Goal: Transaction & Acquisition: Purchase product/service

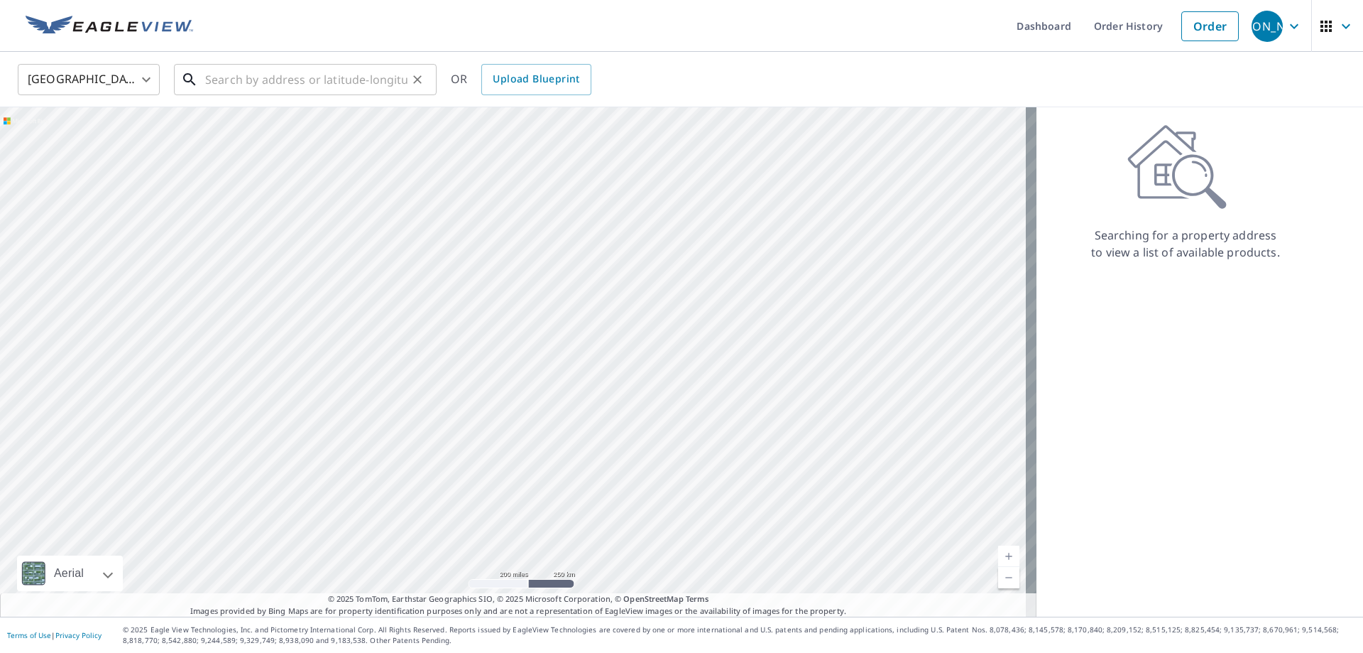
click at [234, 82] on input "text" at bounding box center [306, 80] width 202 height 40
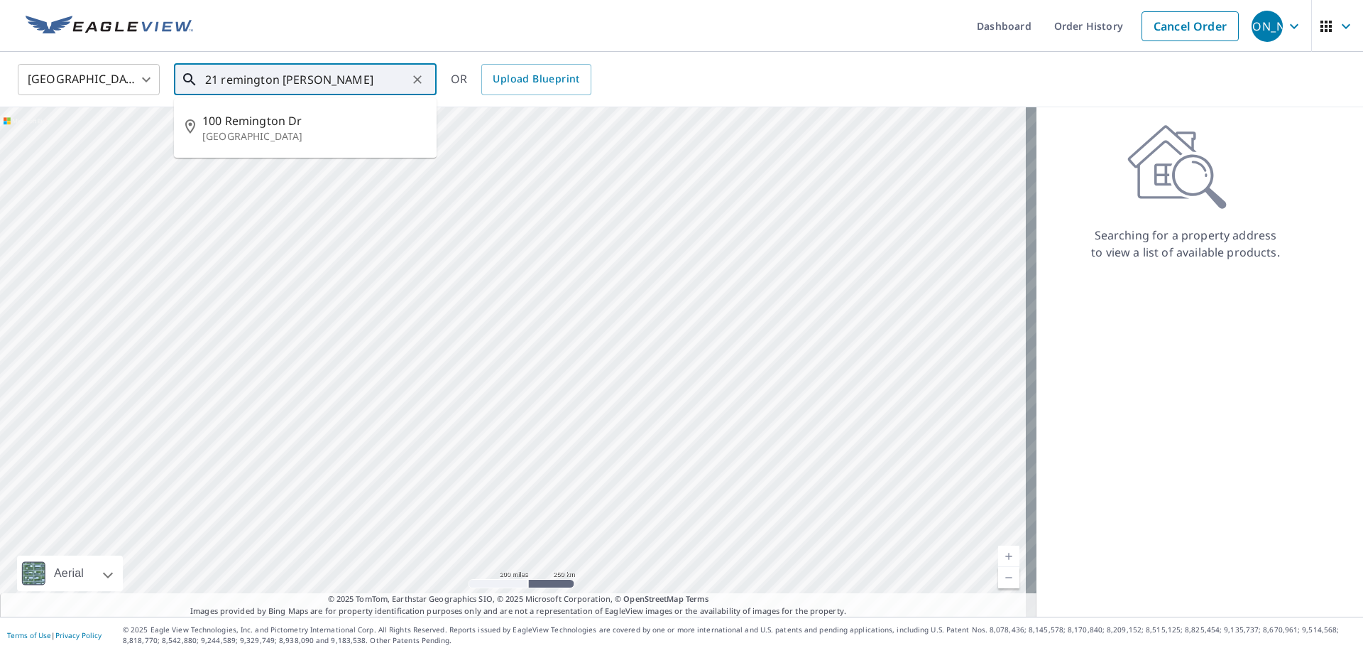
click at [200, 77] on div "21 remington [PERSON_NAME] ​" at bounding box center [305, 79] width 263 height 31
click at [205, 79] on div "21 remington [PERSON_NAME] ​" at bounding box center [305, 79] width 263 height 31
click at [205, 79] on div "21 remington Dr Sava ​" at bounding box center [305, 79] width 263 height 31
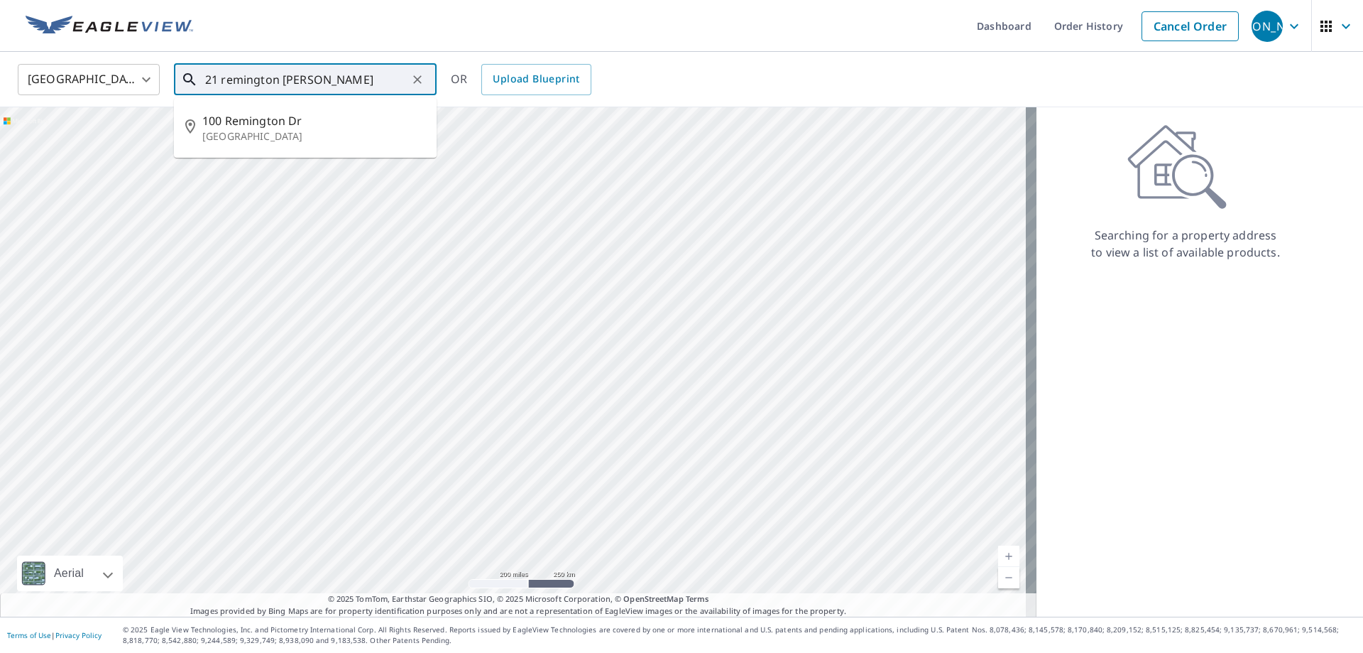
click at [202, 73] on div "21 remington Dr Sava ​" at bounding box center [305, 79] width 263 height 31
click at [199, 77] on div "21 remington Dr Sava ​" at bounding box center [305, 79] width 263 height 31
click at [287, 135] on p "Savannah, GA 31406" at bounding box center [313, 136] width 223 height 14
type input "121 Remington Dr Savannah, GA 31406"
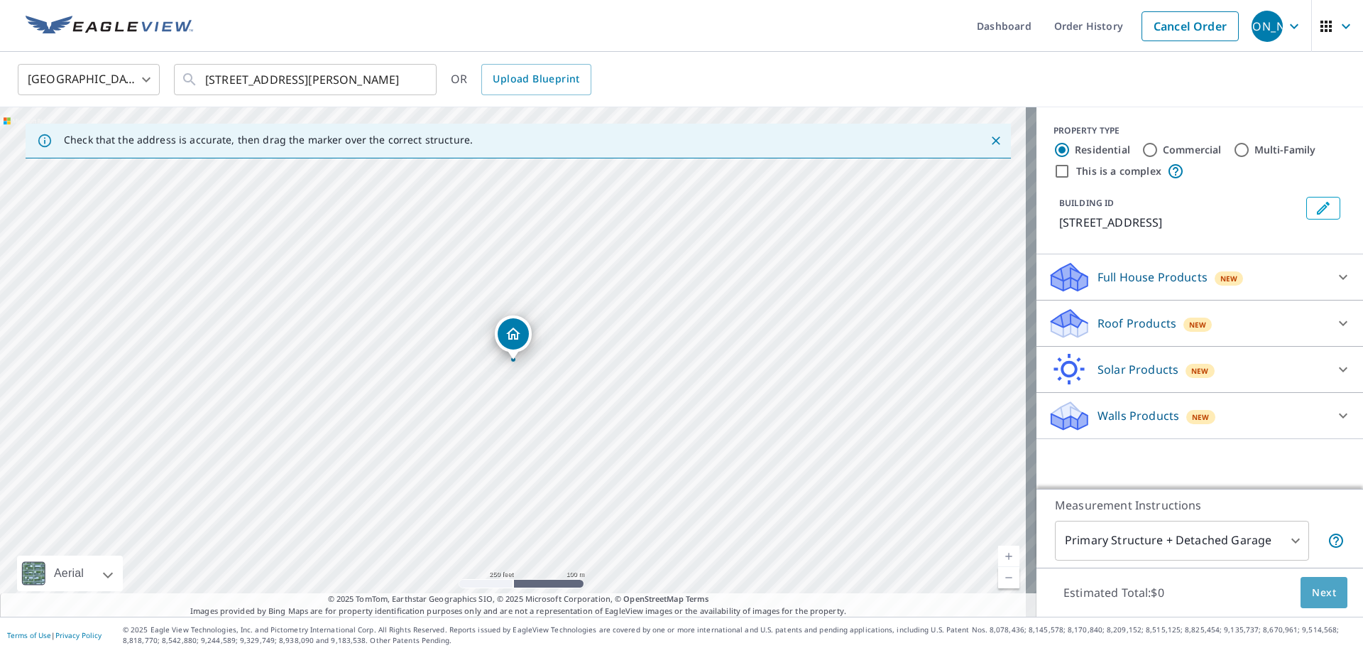
click at [1317, 598] on span "Next" at bounding box center [1324, 593] width 24 height 18
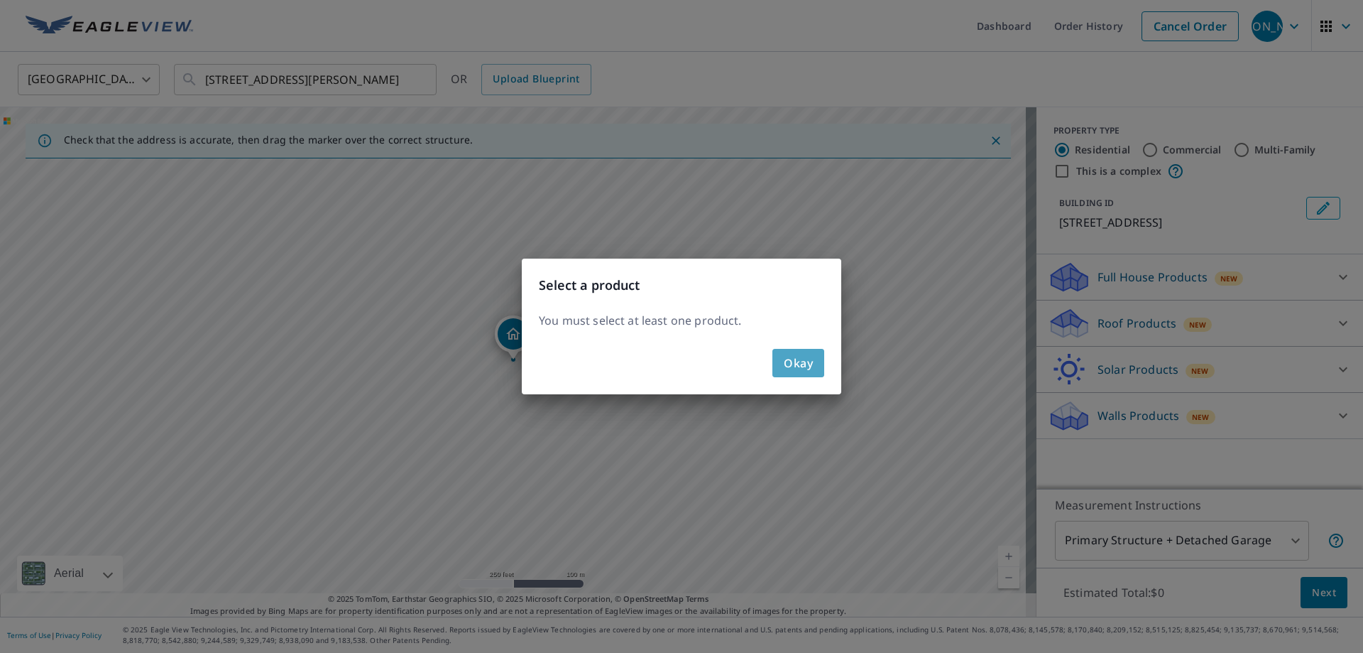
click at [807, 355] on span "Okay" at bounding box center [798, 363] width 29 height 20
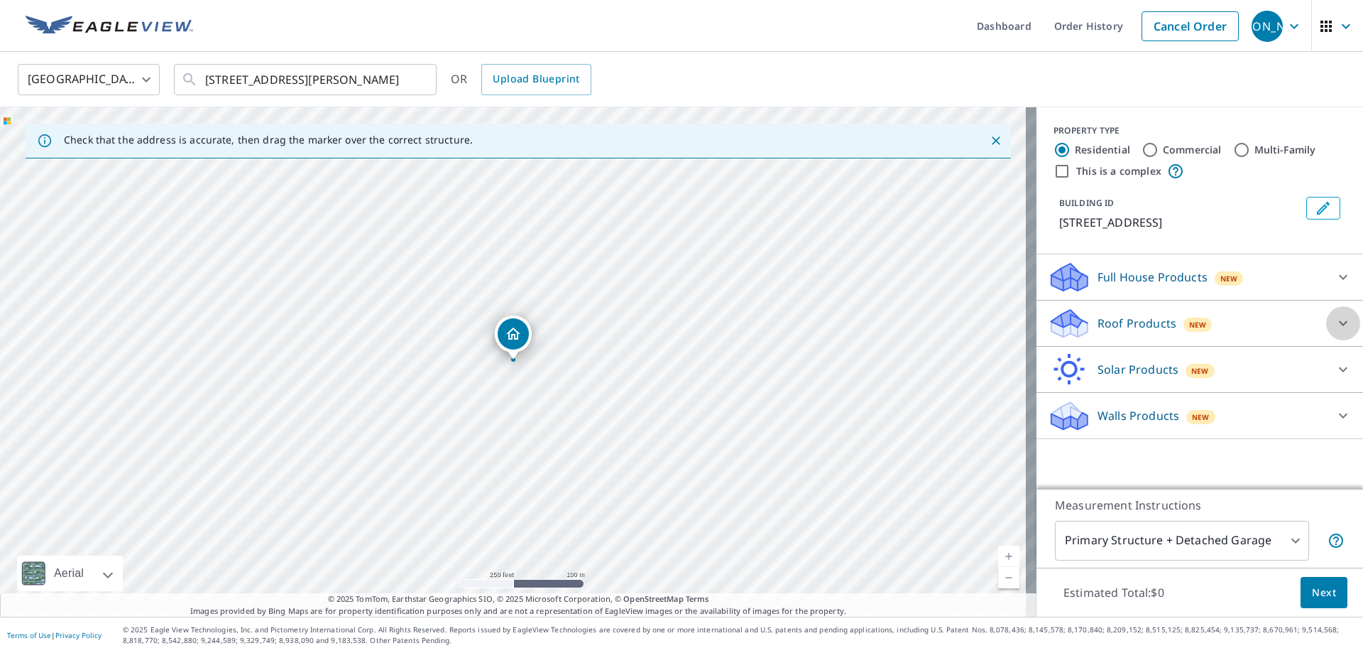
click at [1335, 321] on icon at bounding box center [1343, 323] width 17 height 17
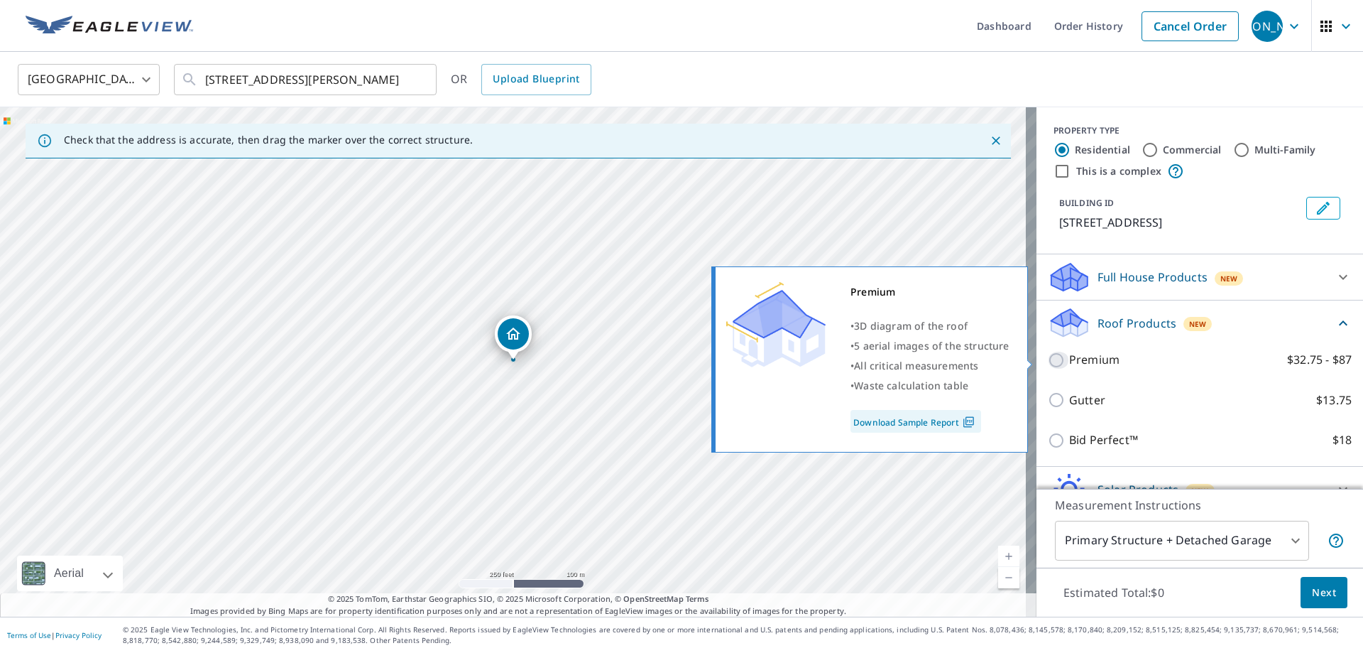
click at [1048, 360] on input "Premium $32.75 - $87" at bounding box center [1058, 359] width 21 height 17
checkbox input "true"
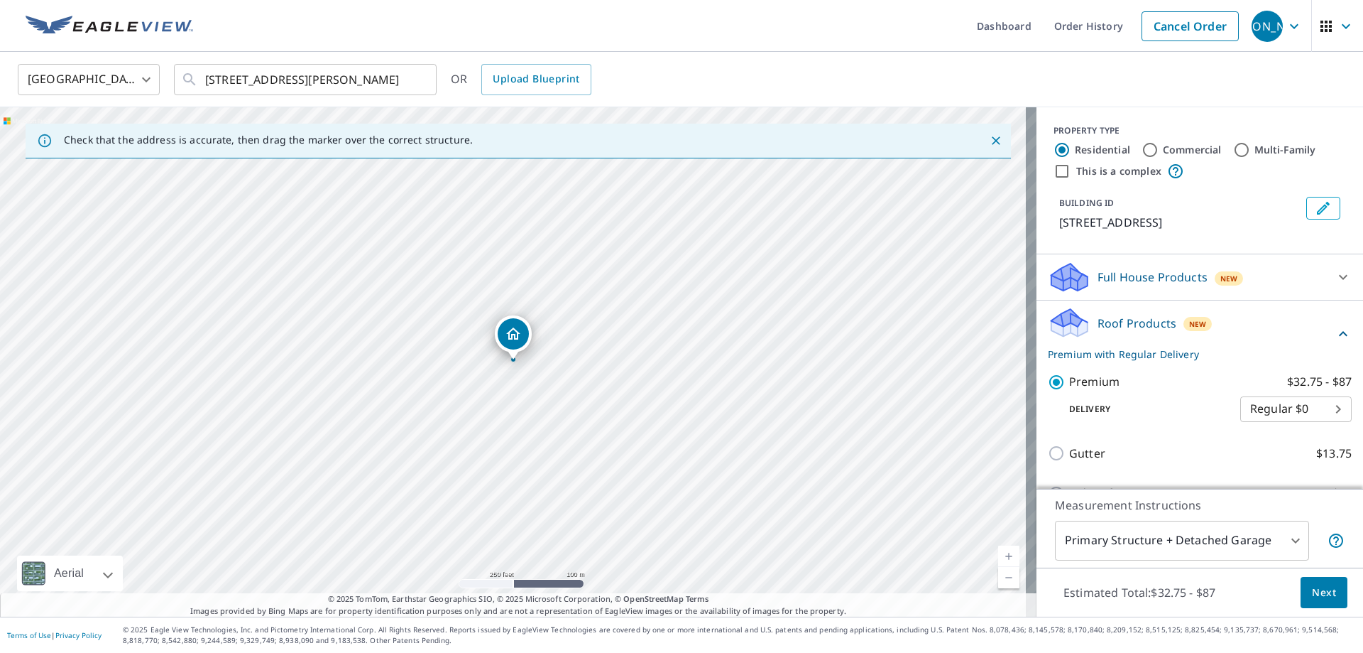
click at [1312, 587] on span "Next" at bounding box center [1324, 593] width 24 height 18
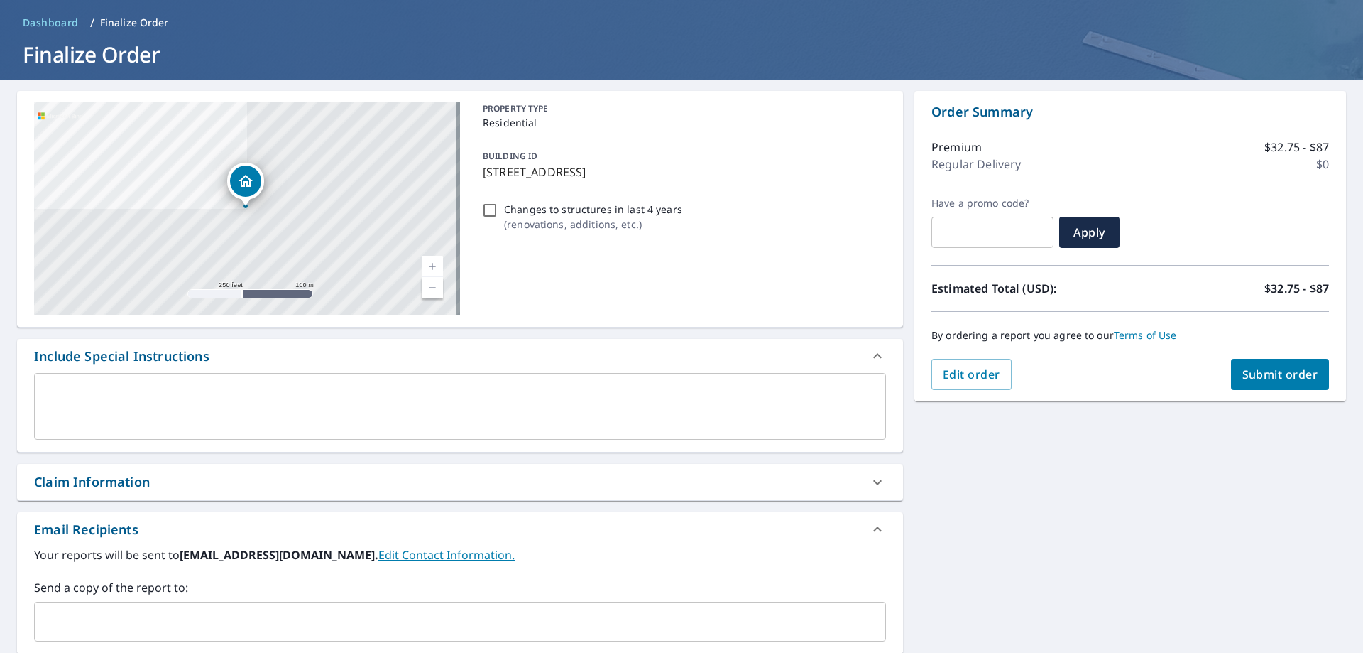
scroll to position [54, 0]
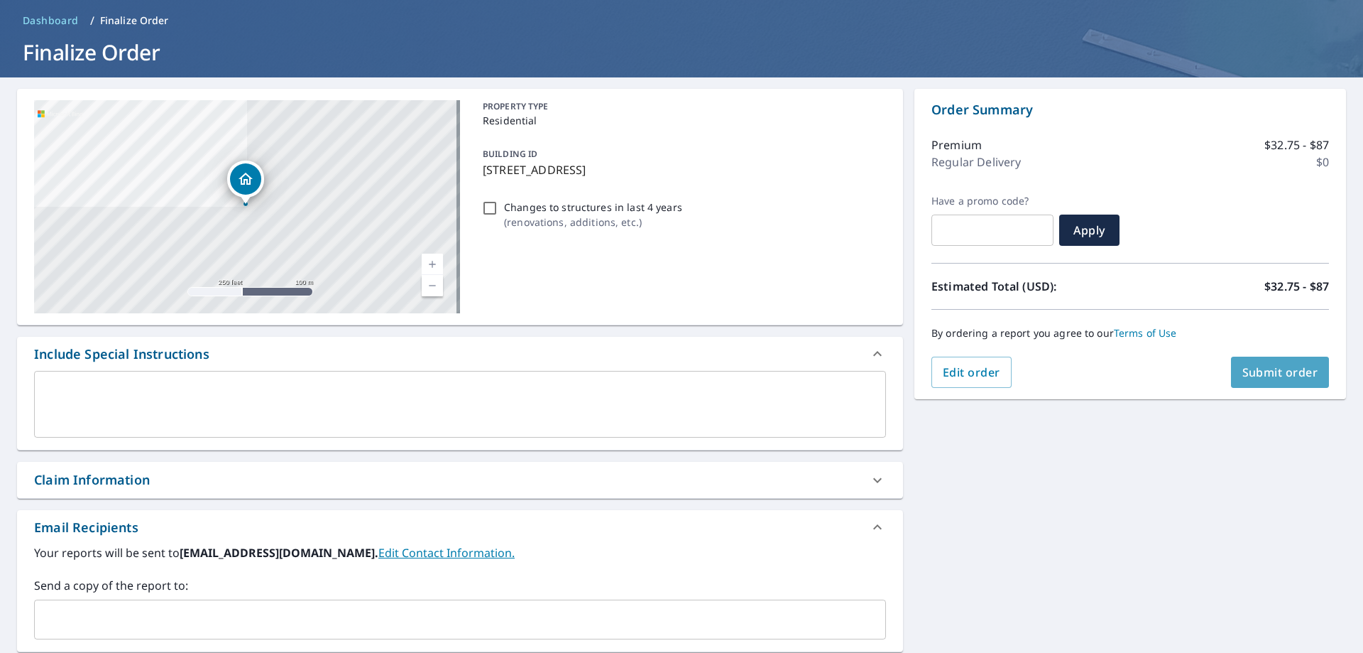
click at [1245, 378] on span "Submit order" at bounding box center [1281, 372] width 76 height 16
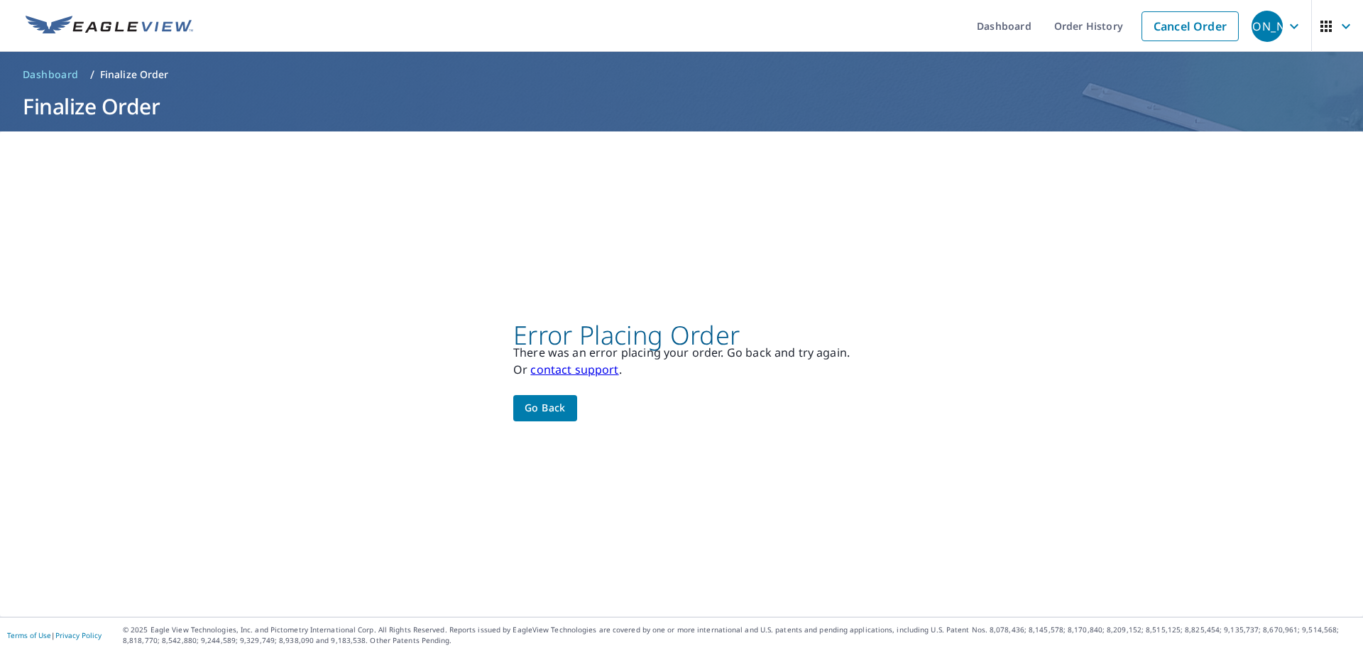
scroll to position [0, 0]
click at [553, 405] on span "Go back" at bounding box center [545, 408] width 41 height 18
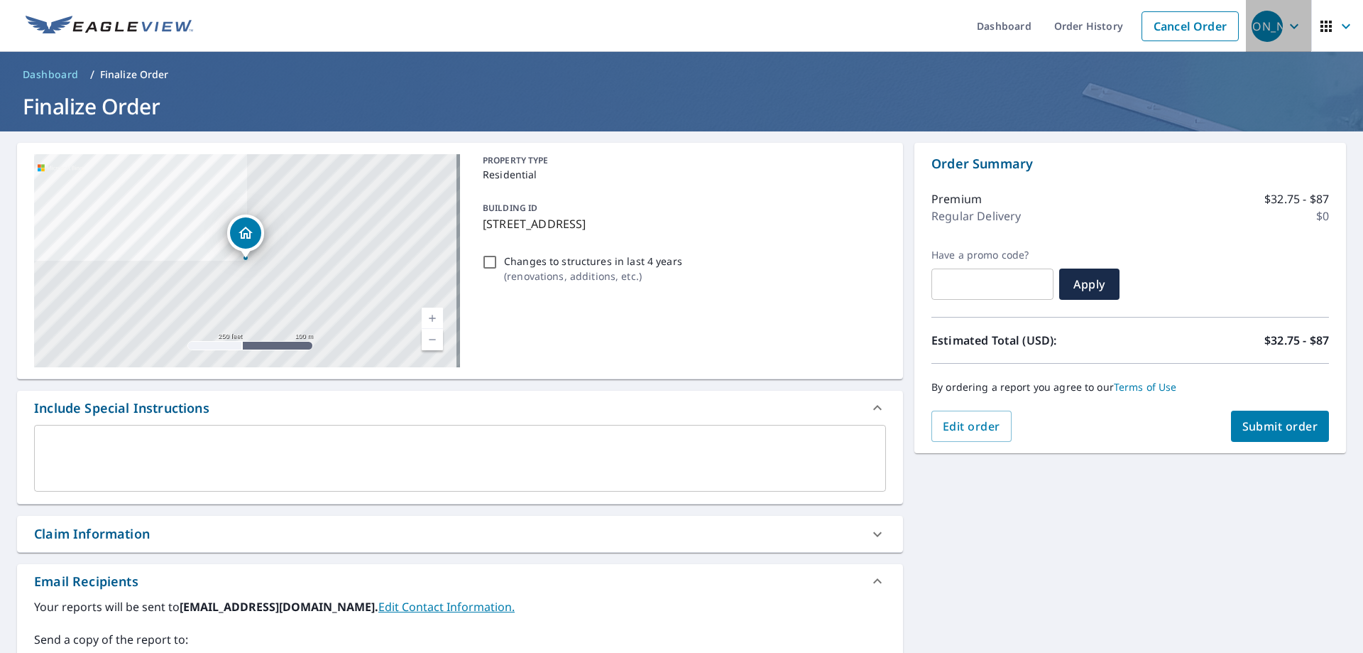
click at [1265, 33] on div "JA" at bounding box center [1267, 26] width 31 height 31
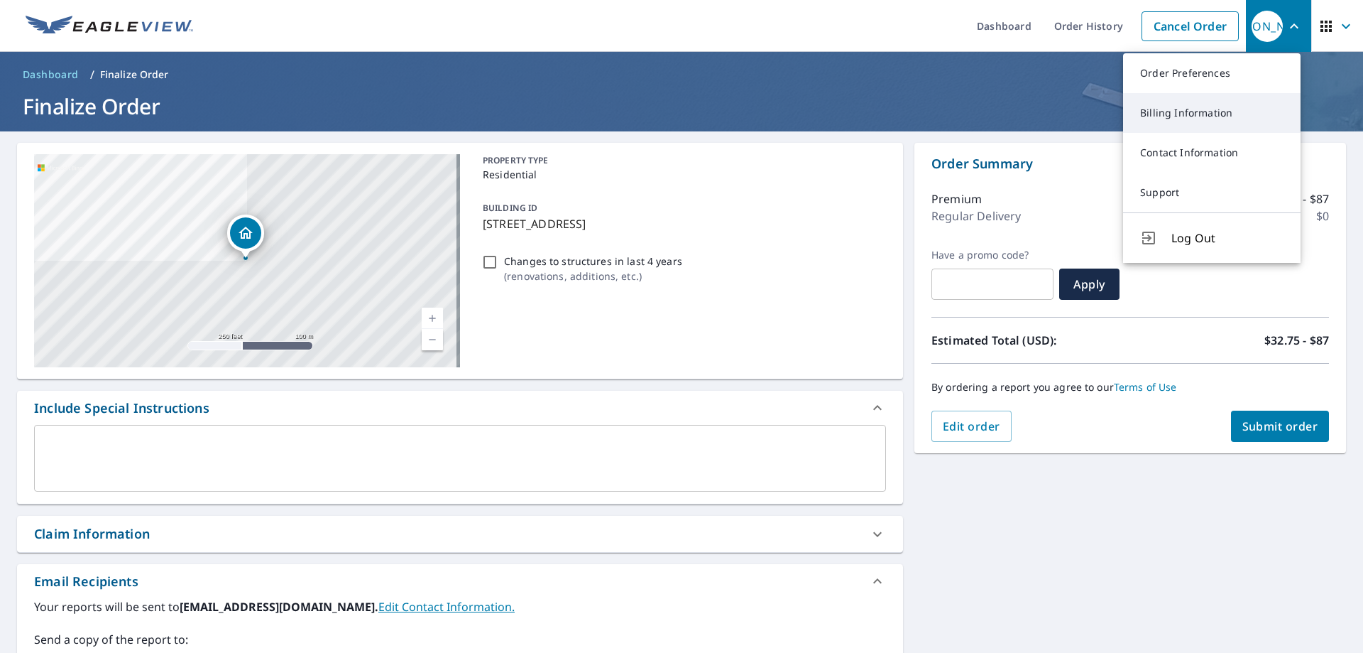
click at [1210, 113] on link "Billing Information" at bounding box center [1212, 113] width 178 height 40
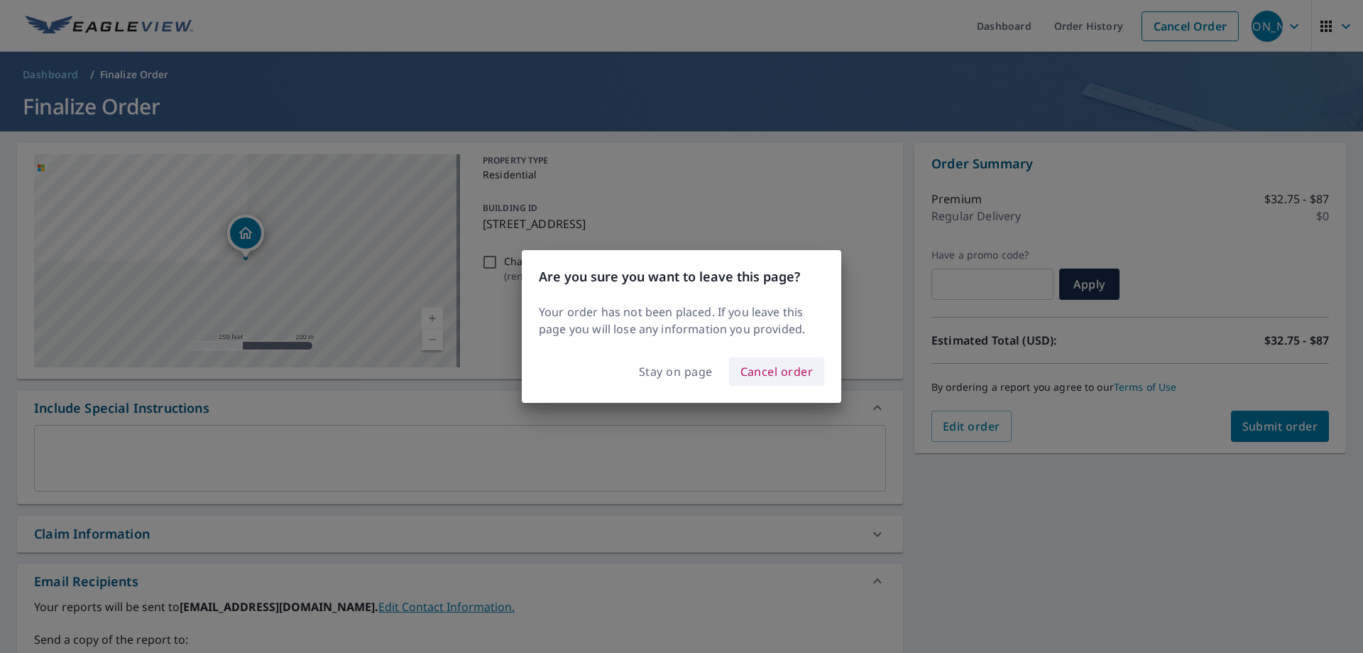
click at [765, 373] on span "Cancel order" at bounding box center [777, 371] width 73 height 20
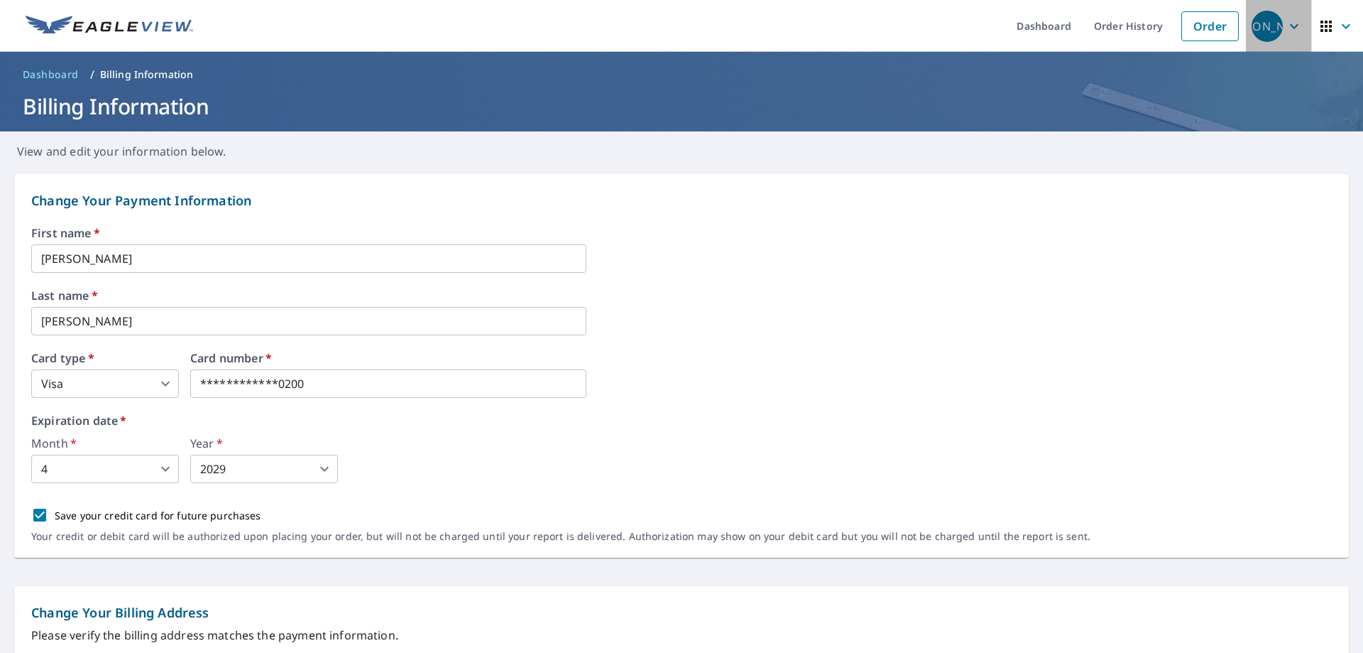
click at [1265, 26] on div "JA" at bounding box center [1267, 26] width 31 height 31
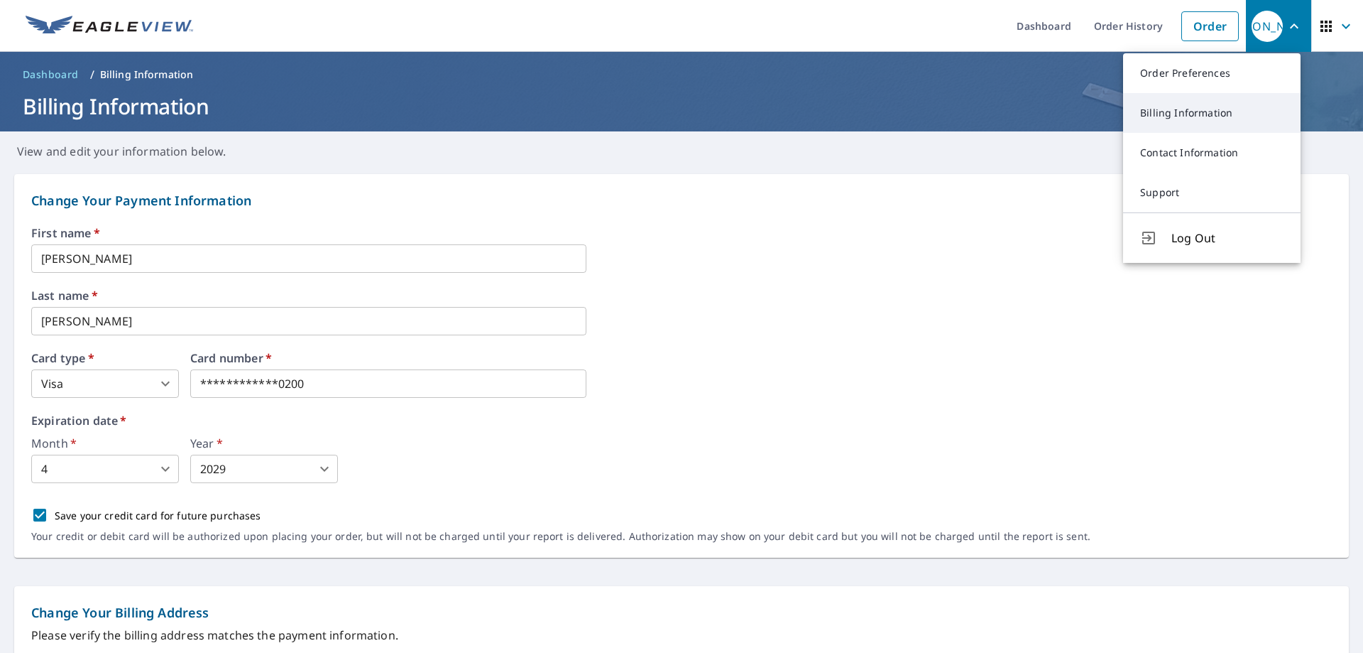
click at [1177, 120] on link "Billing Information" at bounding box center [1212, 113] width 178 height 40
